Goal: Transaction & Acquisition: Book appointment/travel/reservation

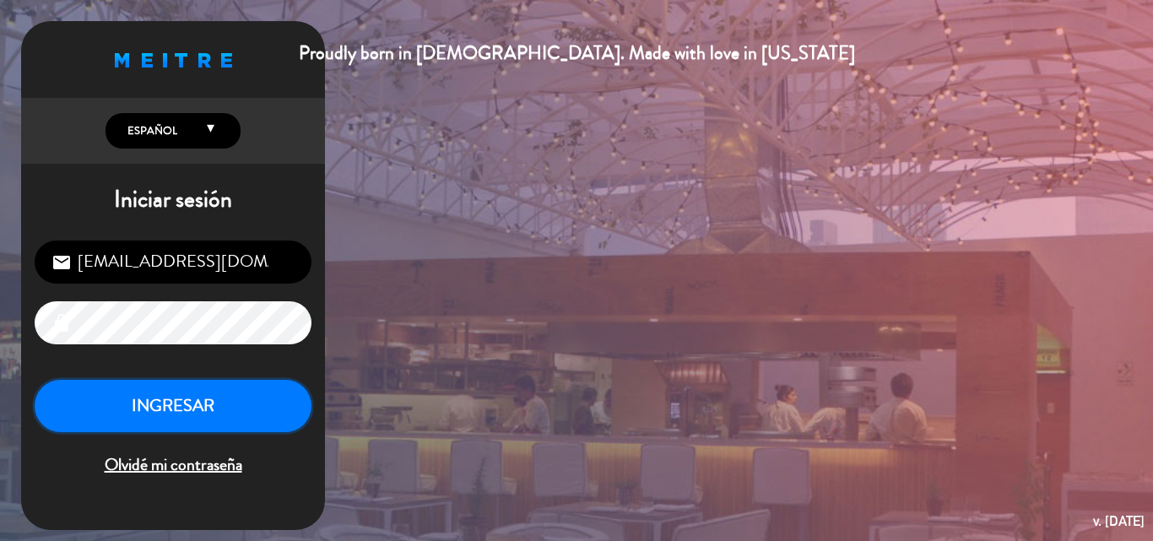
click at [225, 422] on button "INGRESAR" at bounding box center [173, 406] width 277 height 53
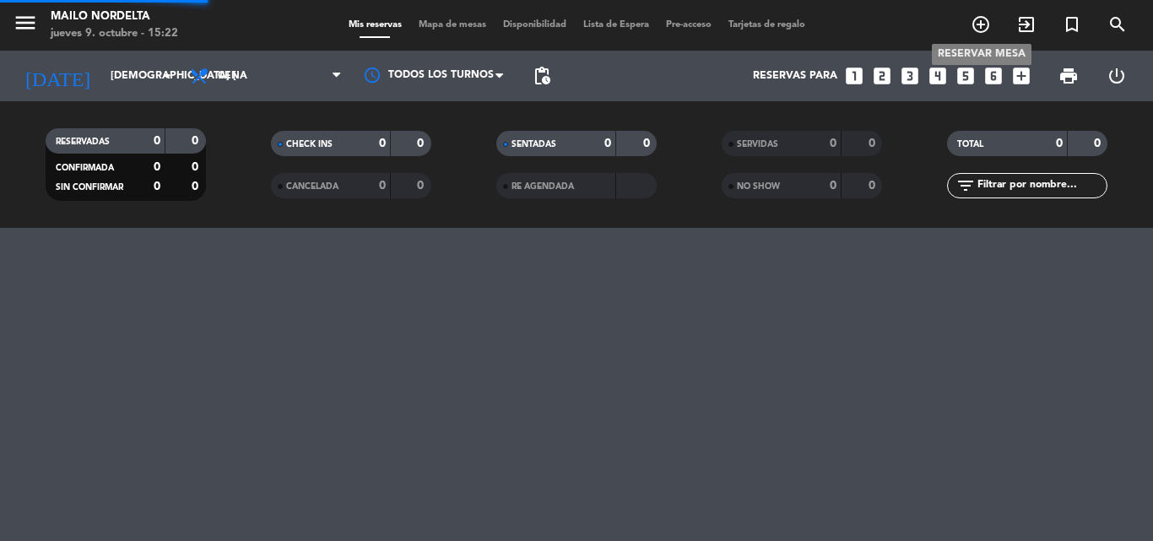
click at [985, 29] on icon "add_circle_outline" at bounding box center [981, 24] width 20 height 20
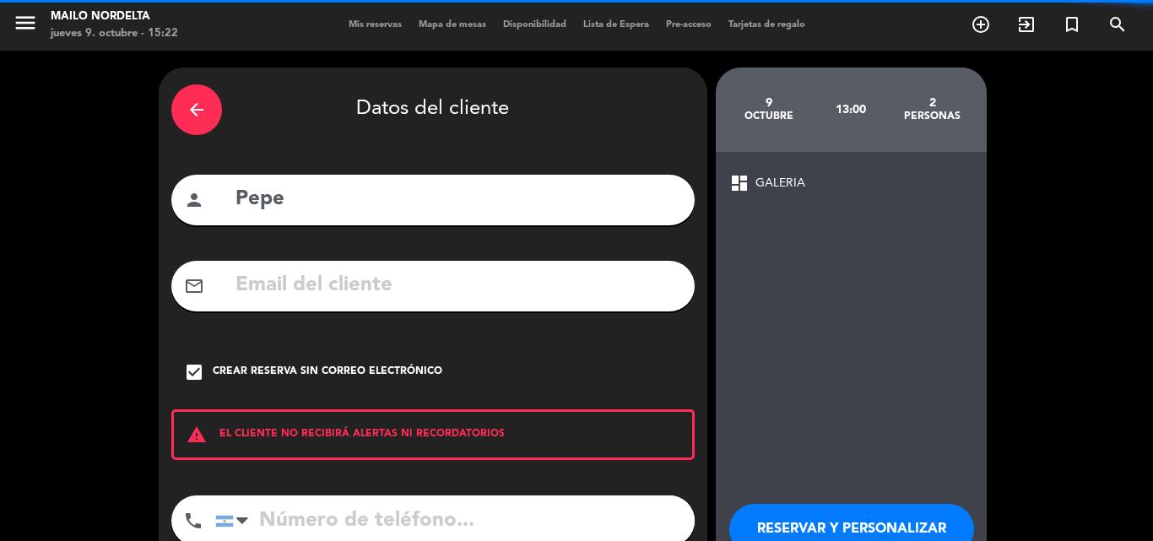
click at [200, 114] on icon "arrow_back" at bounding box center [197, 110] width 20 height 20
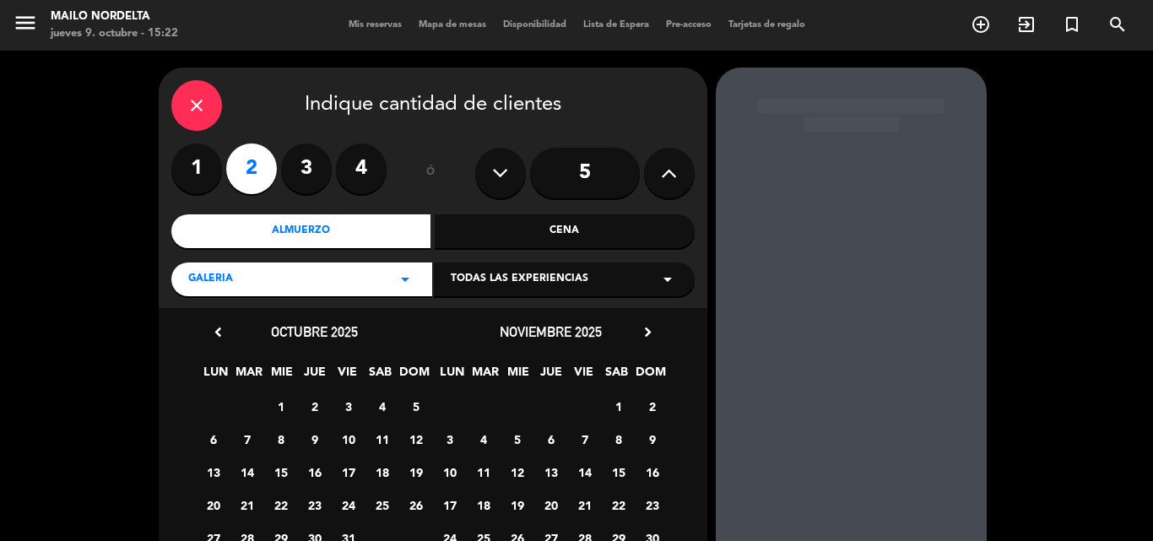
click at [181, 96] on div "close" at bounding box center [196, 105] width 51 height 51
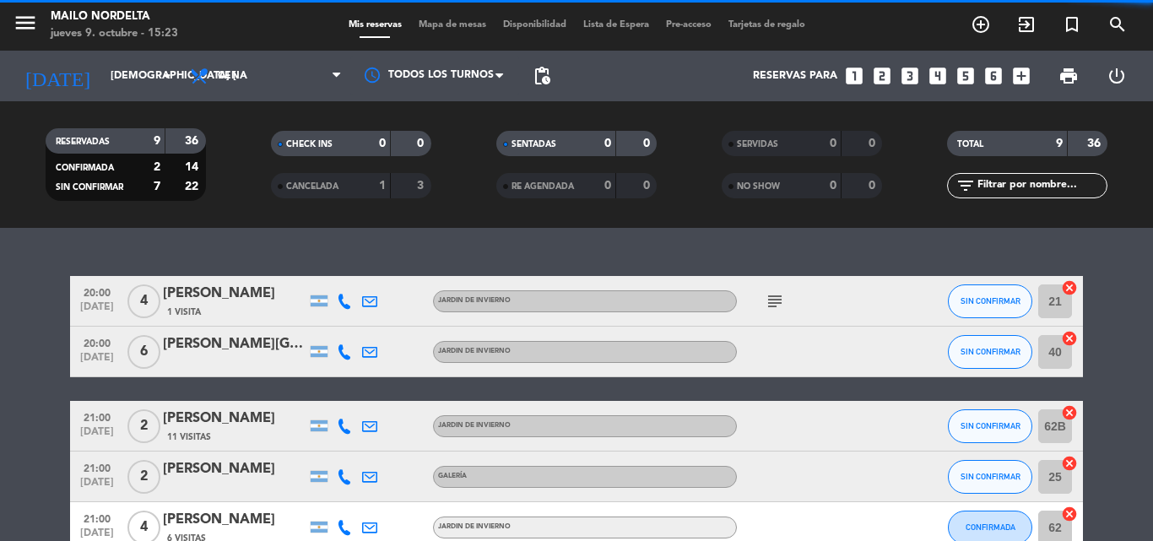
click at [938, 78] on icon "looks_4" at bounding box center [938, 76] width 22 height 22
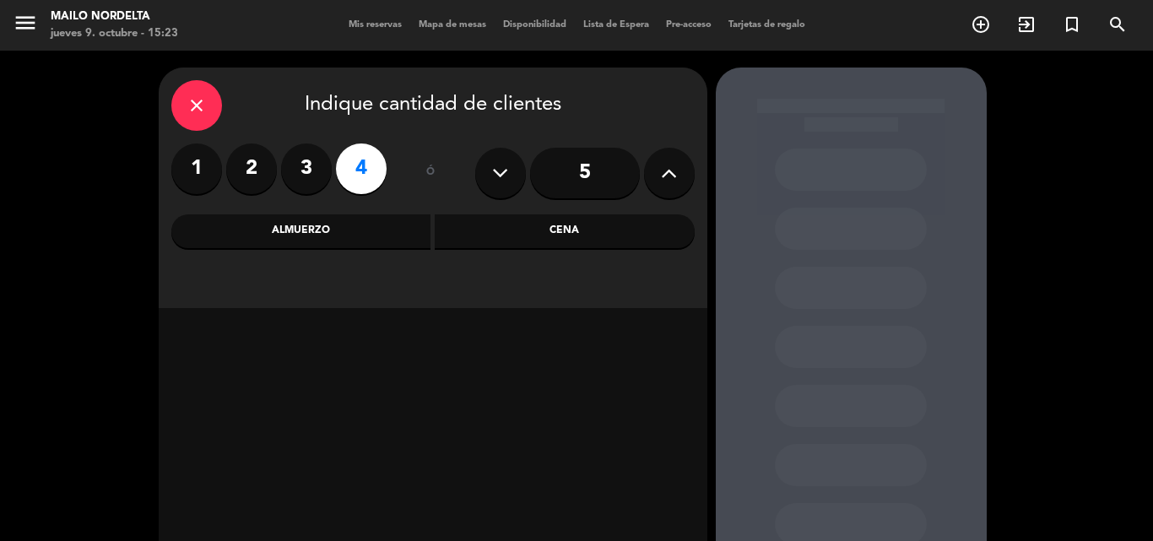
click at [609, 237] on div "Cena" at bounding box center [565, 231] width 260 height 34
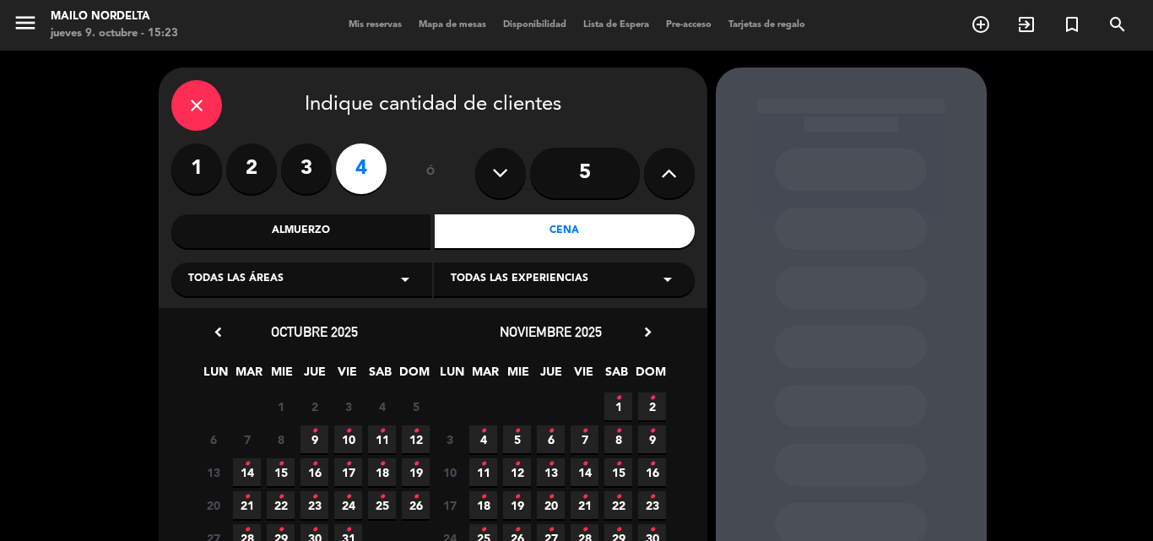
click at [310, 444] on span "9 •" at bounding box center [314, 439] width 28 height 28
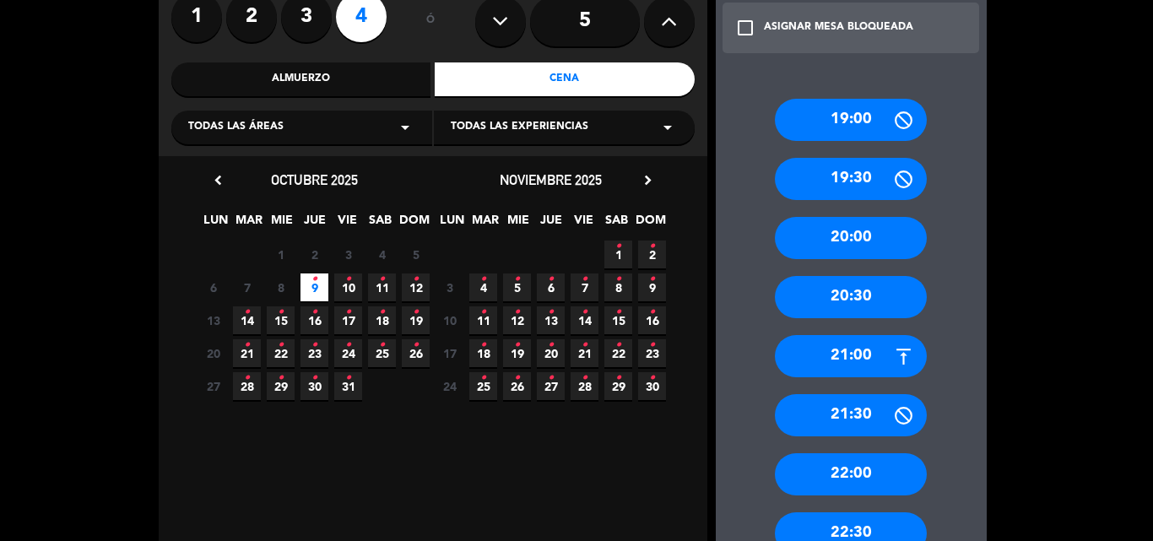
click at [842, 418] on div "21:30" at bounding box center [851, 415] width 152 height 42
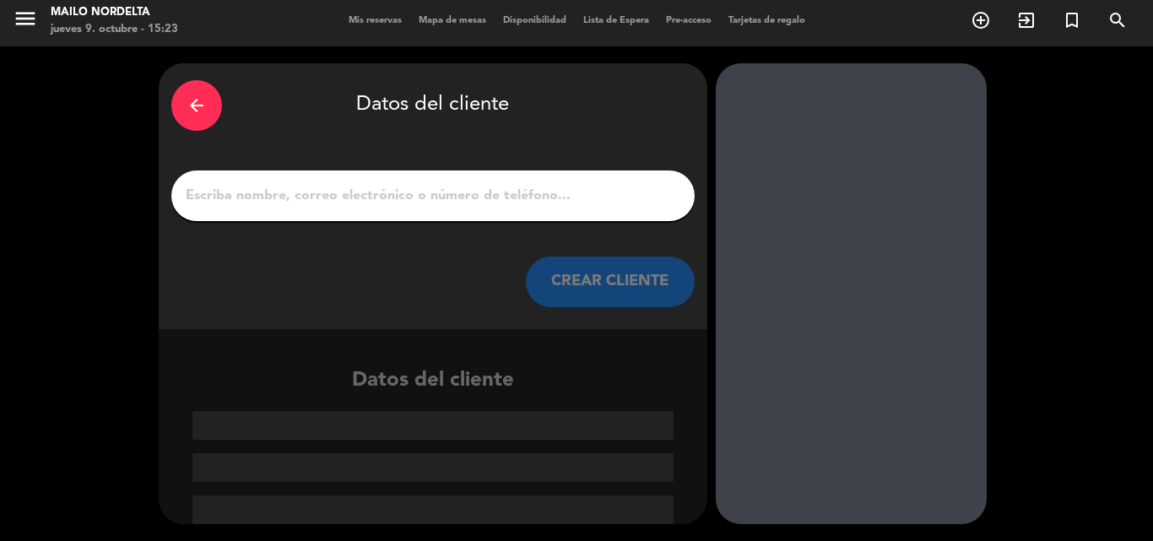
scroll to position [4, 0]
click at [372, 194] on input "1" at bounding box center [433, 196] width 498 height 24
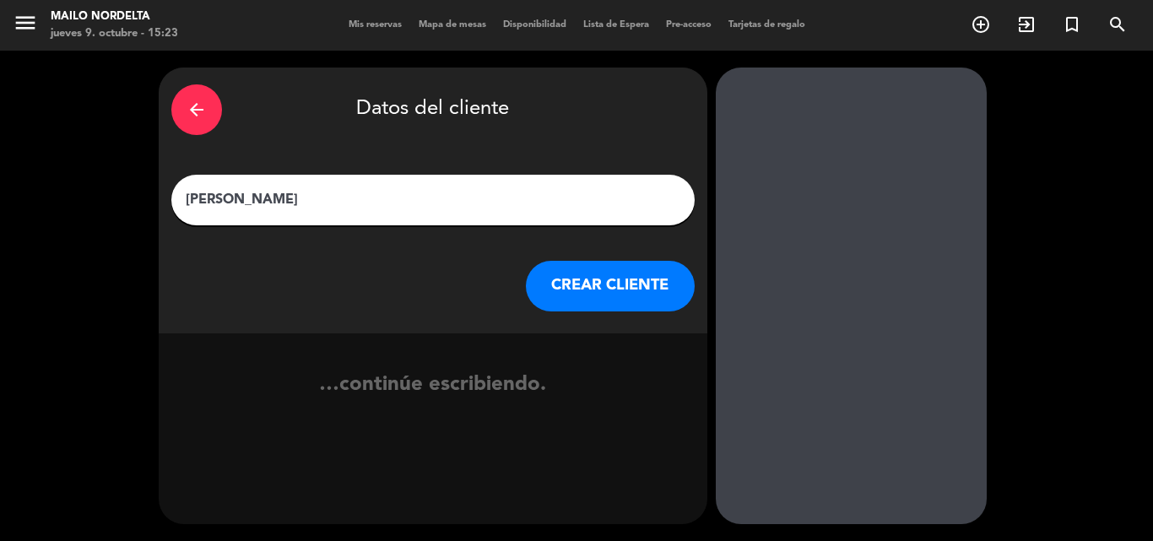
type input "[PERSON_NAME]"
click at [610, 295] on button "CREAR CLIENTE" at bounding box center [610, 286] width 169 height 51
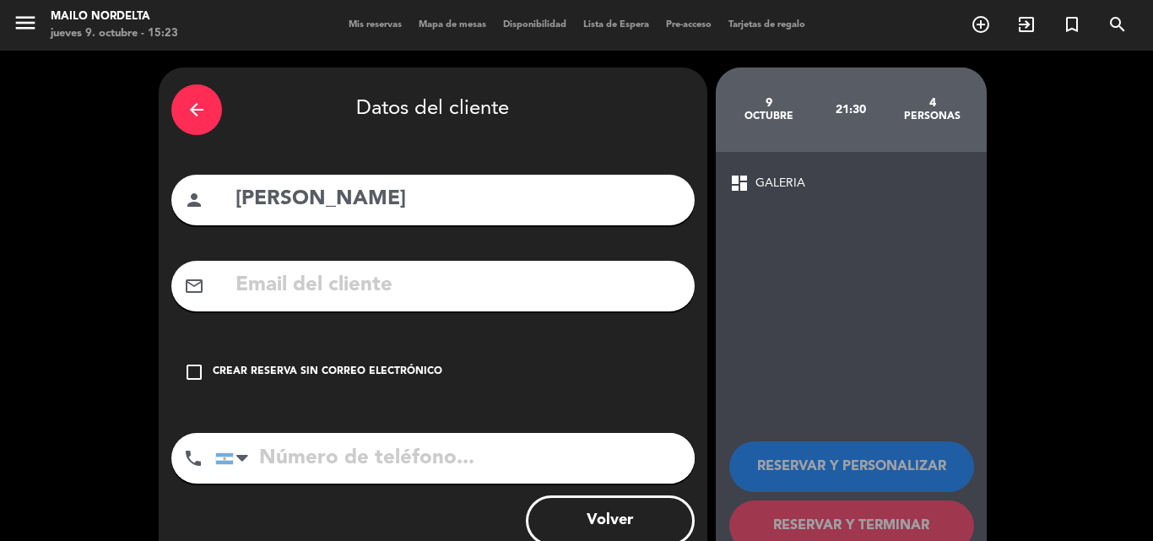
click at [365, 449] on input "tel" at bounding box center [454, 458] width 479 height 51
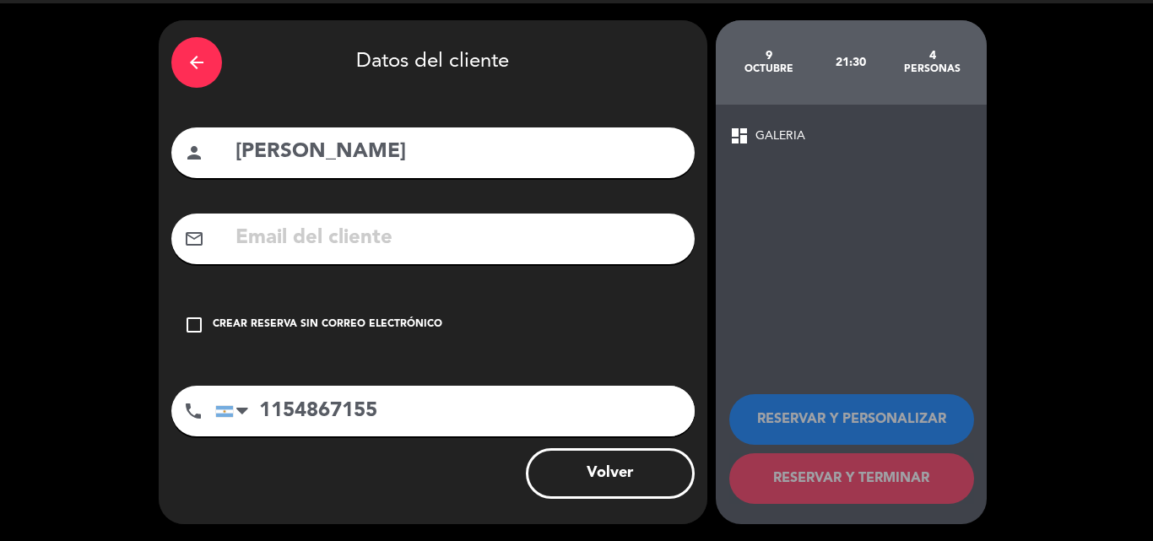
type input "1154867155"
click at [337, 332] on div "Crear reserva sin correo electrónico" at bounding box center [328, 325] width 230 height 17
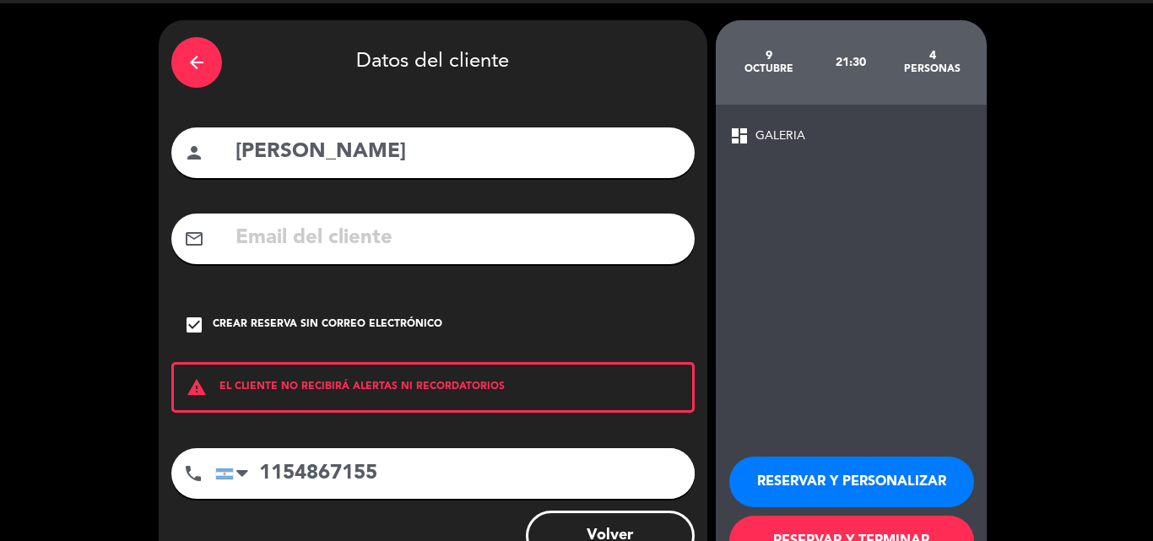
scroll to position [110, 0]
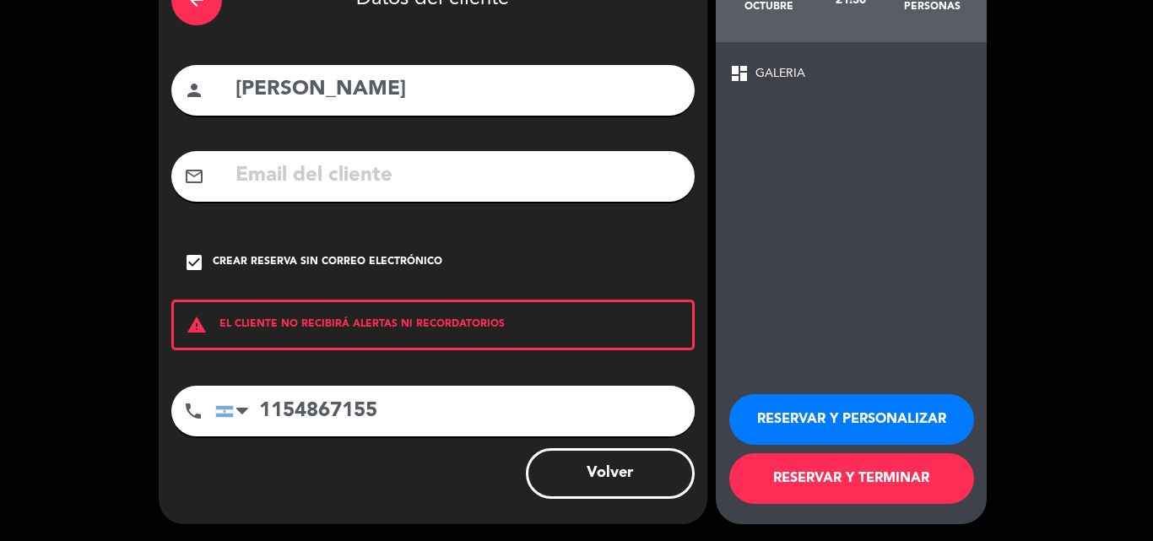
click at [817, 483] on button "RESERVAR Y TERMINAR" at bounding box center [851, 478] width 245 height 51
